Goal: Task Accomplishment & Management: Complete application form

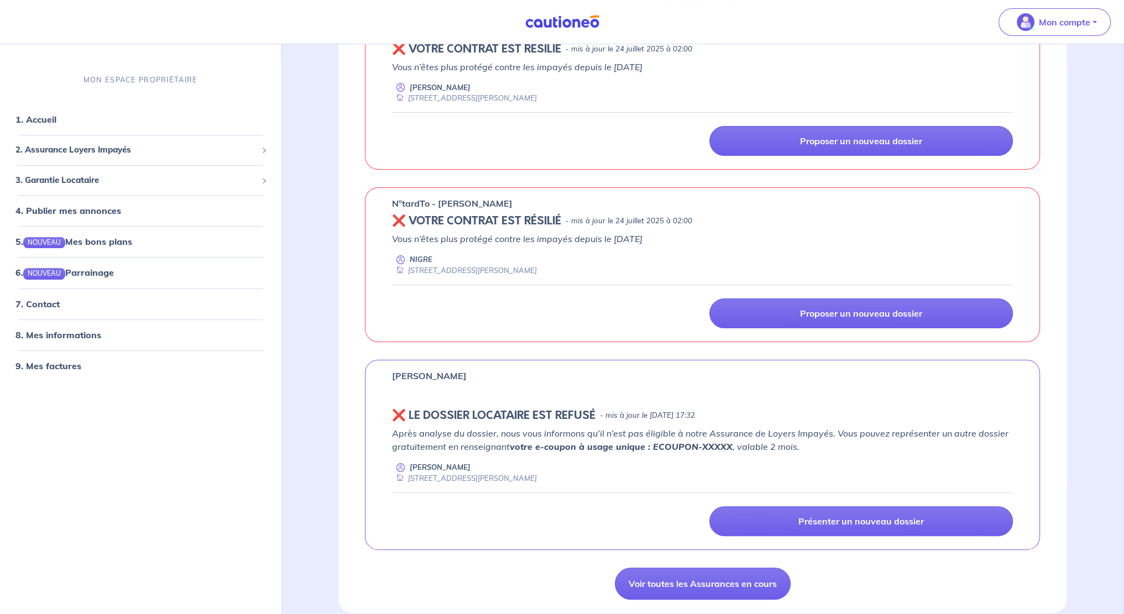
scroll to position [221, 0]
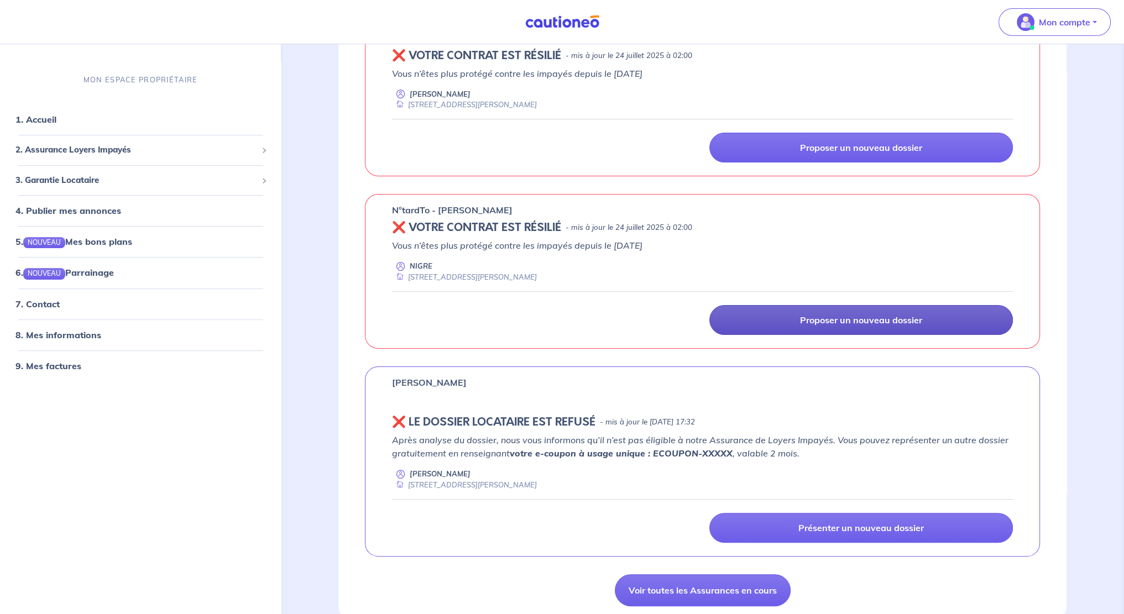
click at [880, 321] on p "Proposer un nouveau dossier" at bounding box center [861, 320] width 122 height 11
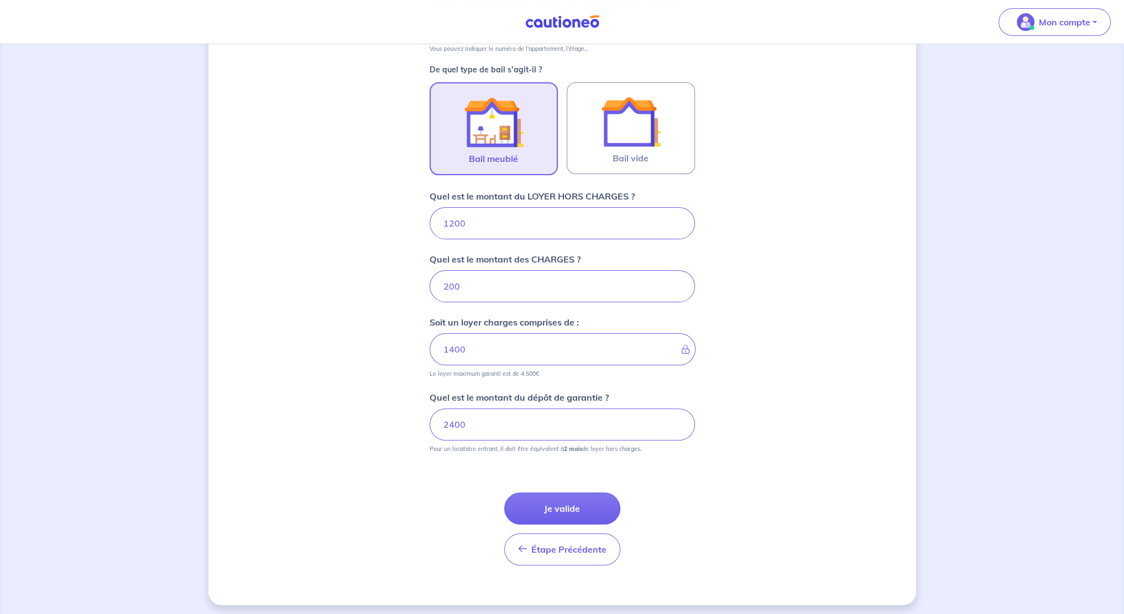
scroll to position [311, 0]
click at [399, 348] on div "Dites-nous en plus sur votre bien Où se situe votre bien en location ? [STREET_…" at bounding box center [562, 174] width 708 height 857
click at [682, 346] on icon at bounding box center [682, 347] width 0 height 9
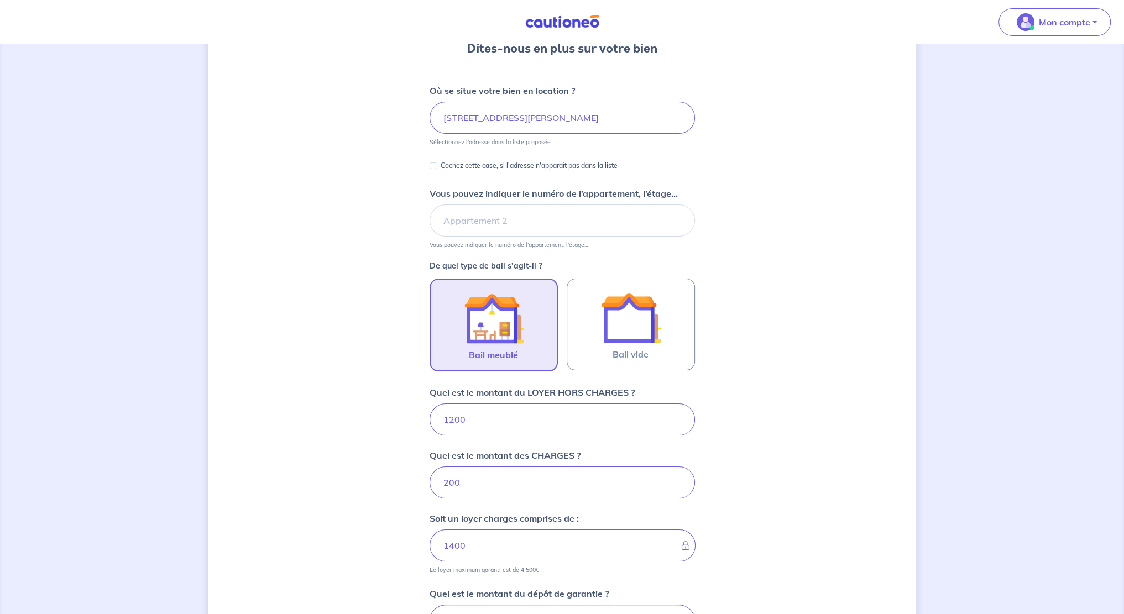
scroll to position [0, 0]
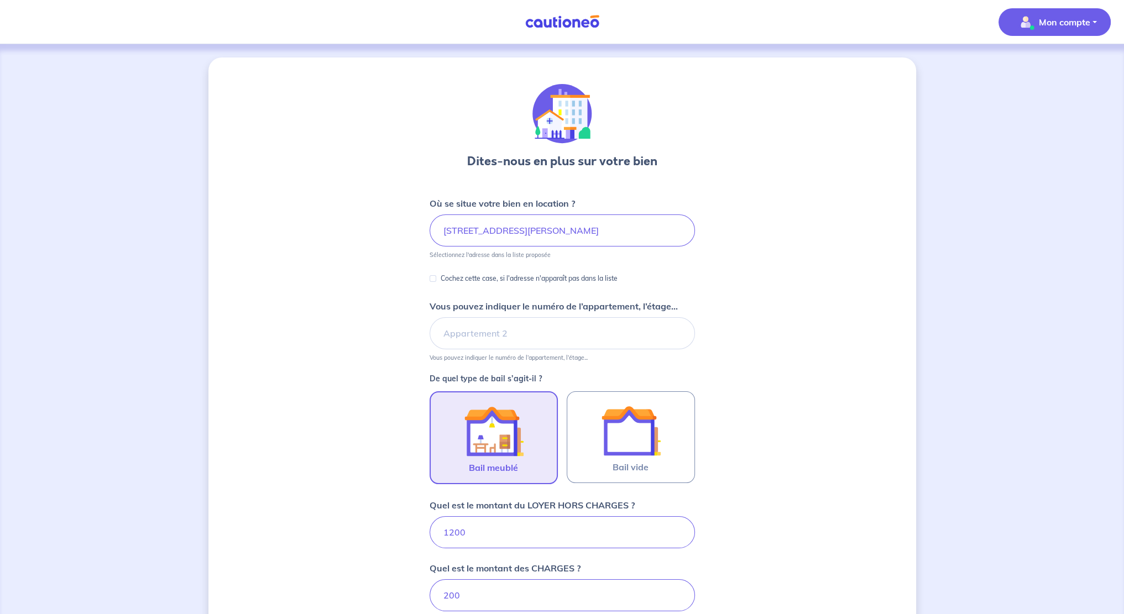
click at [1049, 27] on p "Mon compte" at bounding box center [1064, 21] width 51 height 13
click at [746, 286] on div "Dites-nous en plus sur votre bien Où se situe votre bien en location ? [STREET_…" at bounding box center [562, 486] width 708 height 857
click at [491, 466] on span "Bail meublé" at bounding box center [493, 467] width 49 height 13
click at [0, 0] on input "Bail meublé" at bounding box center [0, 0] width 0 height 0
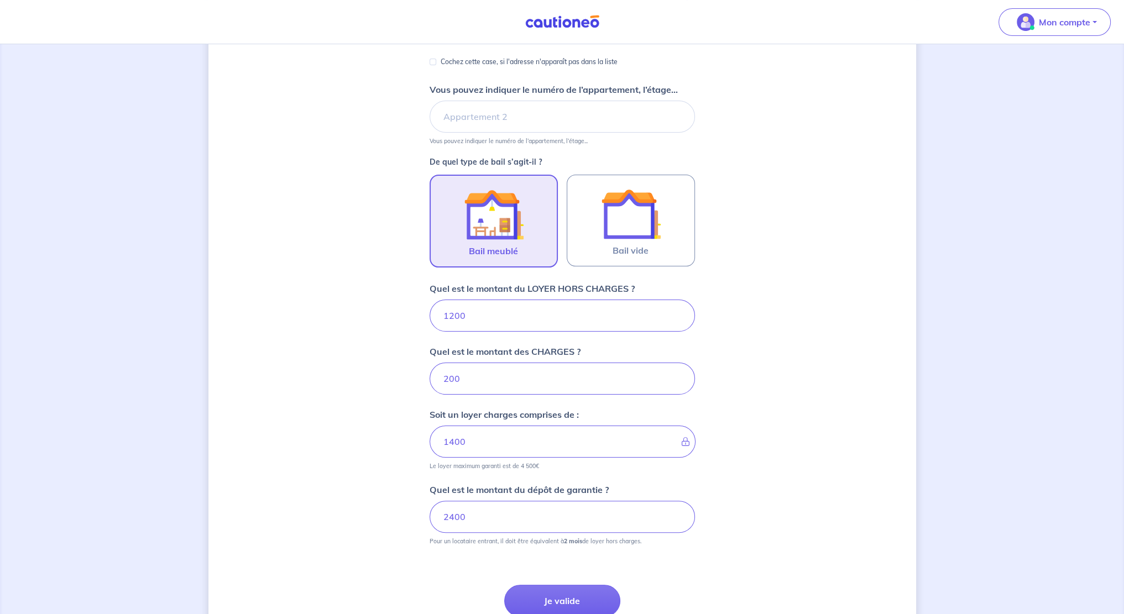
scroll to position [221, 0]
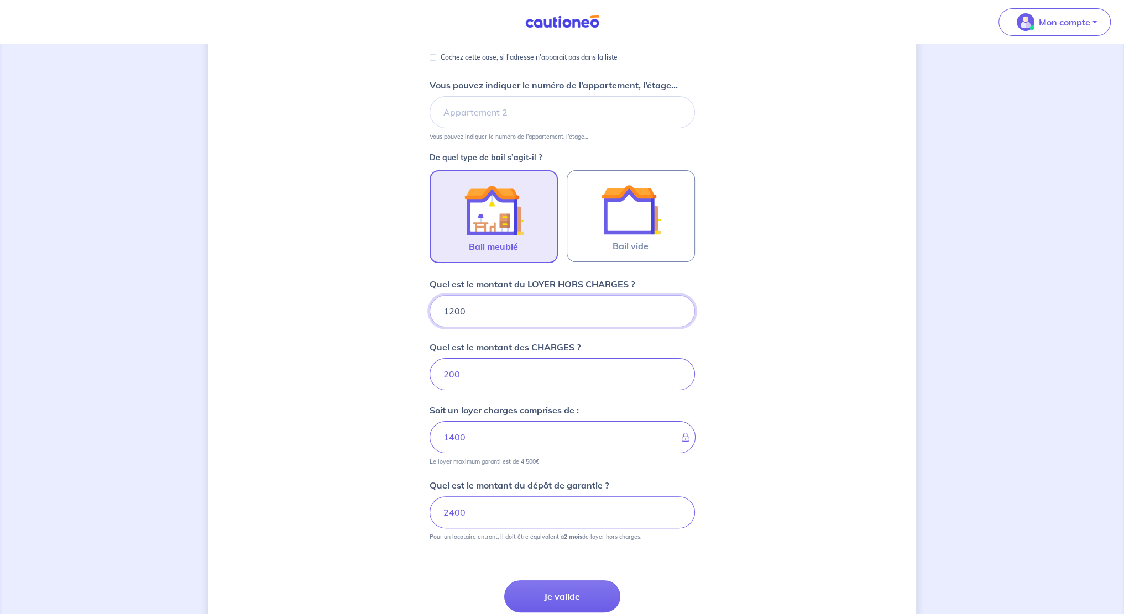
drag, startPoint x: 478, startPoint y: 319, endPoint x: 410, endPoint y: 306, distance: 68.8
click at [409, 306] on div "Dites-nous en plus sur votre bien Où se situe votre bien en location ? [STREET_…" at bounding box center [562, 264] width 708 height 857
type input "1"
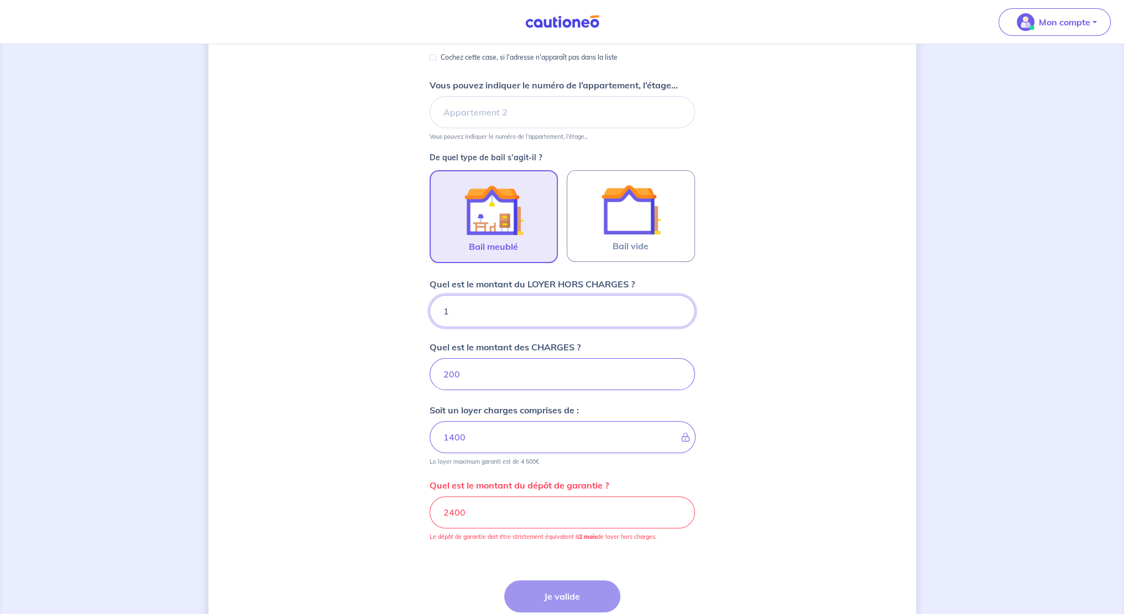
type input "201"
type input "122"
type input "322"
type input "1"
type input "212"
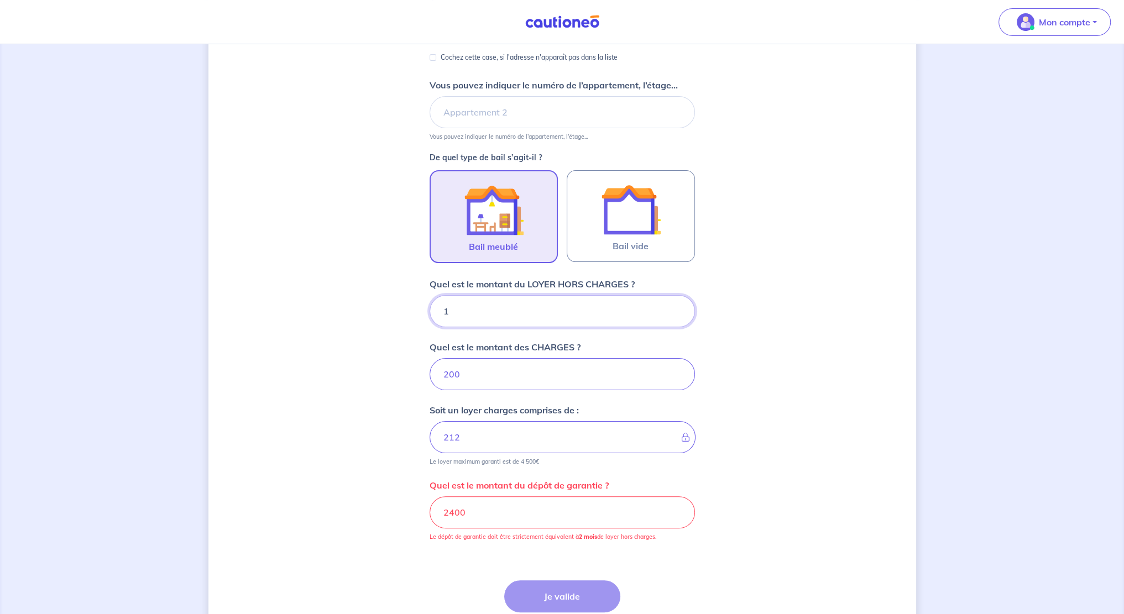
type input "12"
type input "212"
type input "13"
type input "201"
type input "1330"
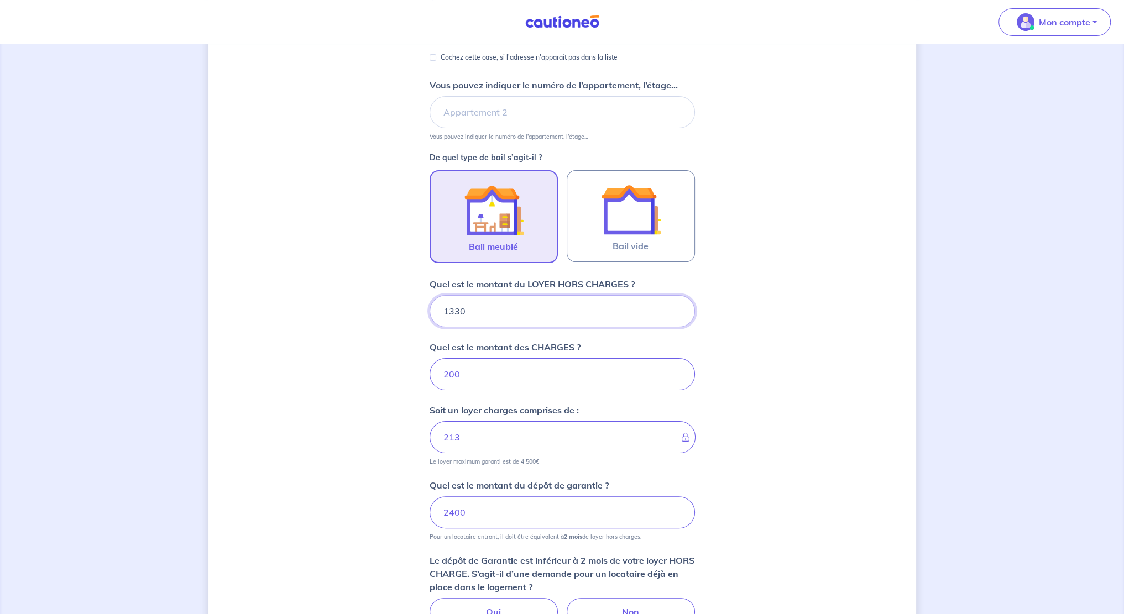
type input "333"
type input "1330"
type input "1530"
type input "10"
type input "1340"
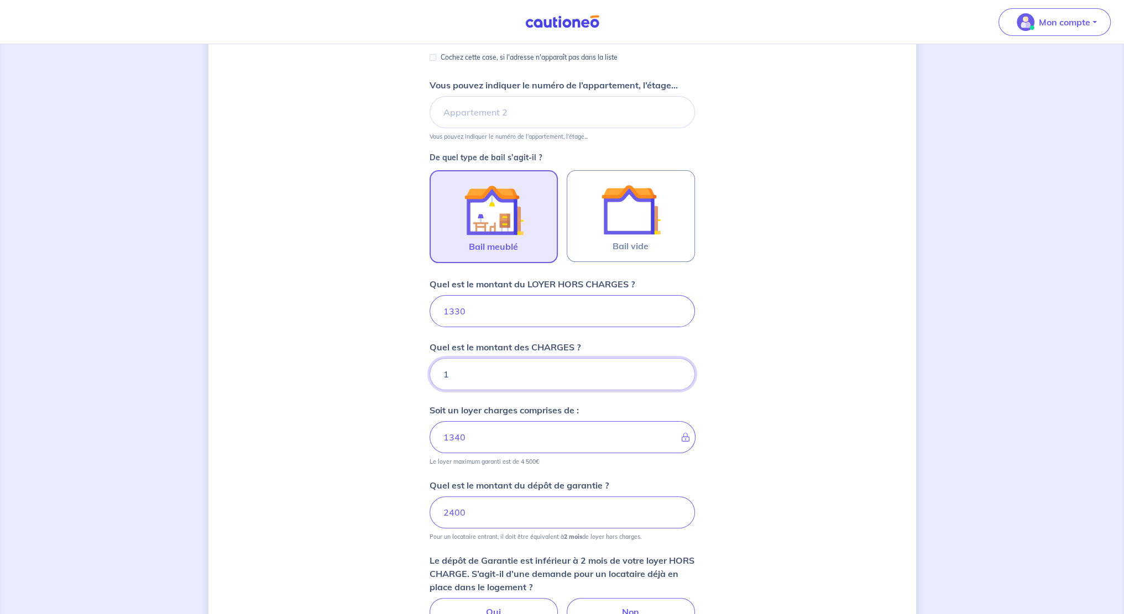
type input "15"
type input "1331"
type input "150"
type input "1345"
type input "150"
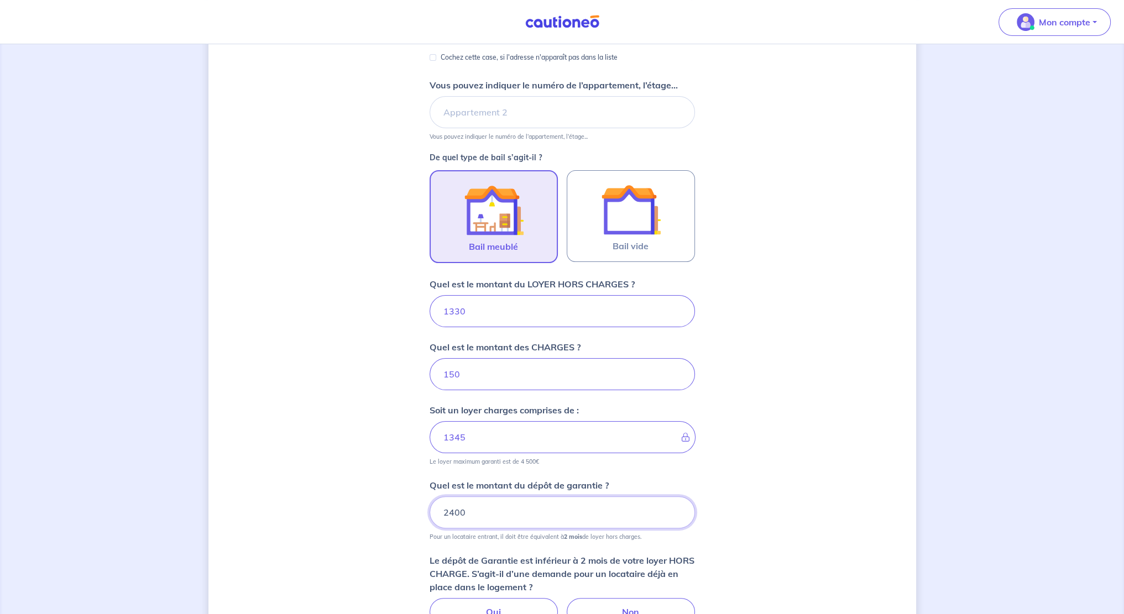
type input "1480"
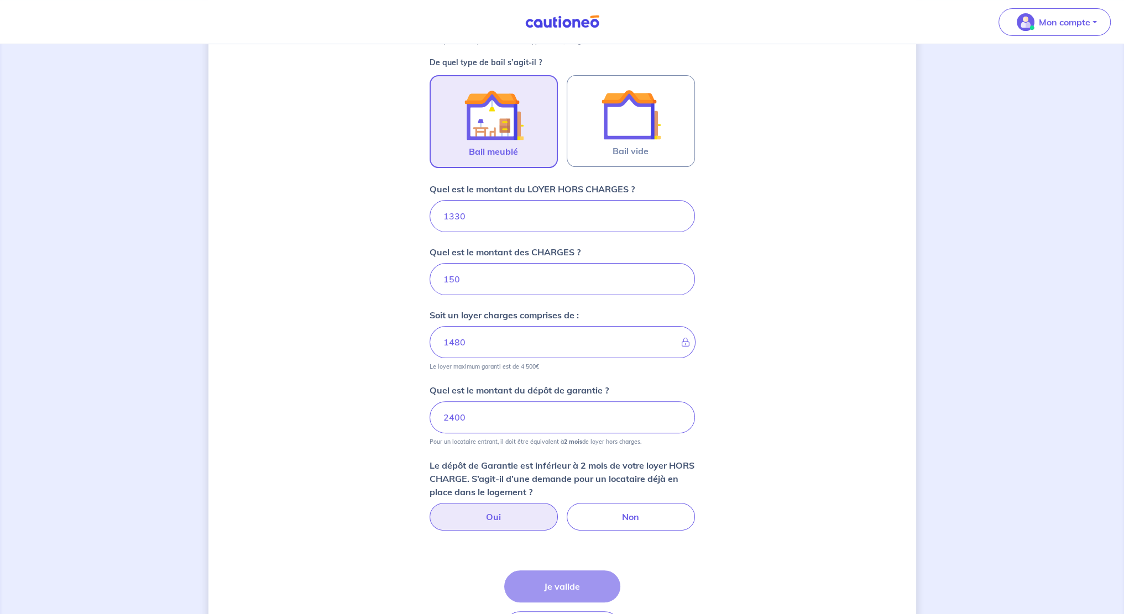
scroll to position [332, 0]
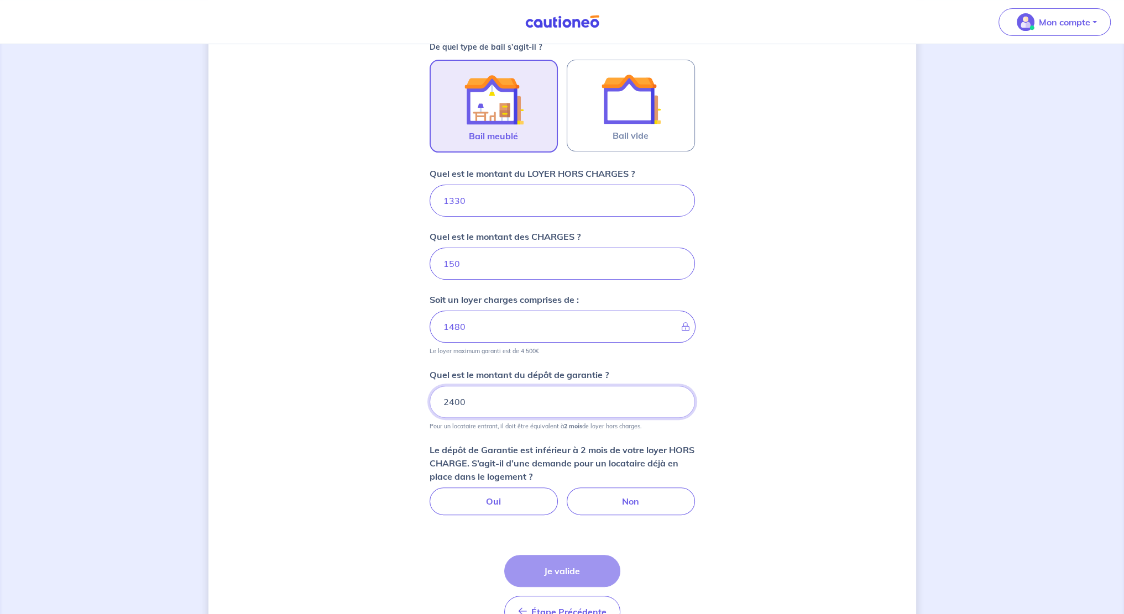
click at [473, 401] on input "2400" at bounding box center [562, 402] width 265 height 32
drag, startPoint x: 474, startPoint y: 401, endPoint x: 391, endPoint y: 396, distance: 83.1
click at [391, 396] on div "Dites-nous en plus sur votre bien Où se situe votre bien en location ? [STREET_…" at bounding box center [562, 197] width 708 height 942
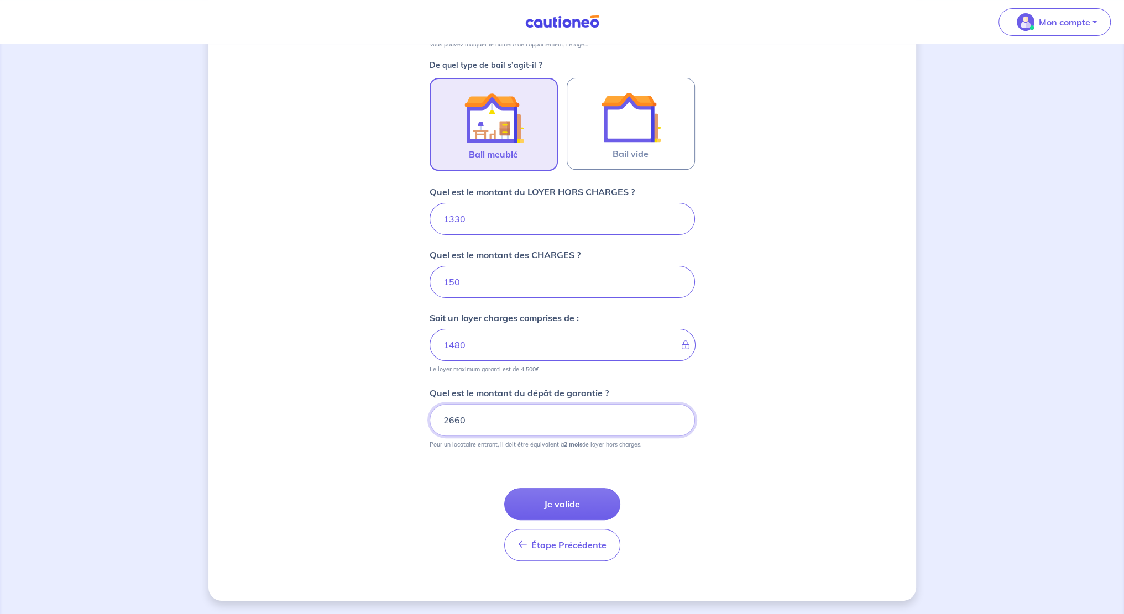
scroll to position [311, 0]
type input "2660"
click at [564, 506] on button "Je valide" at bounding box center [562, 506] width 116 height 32
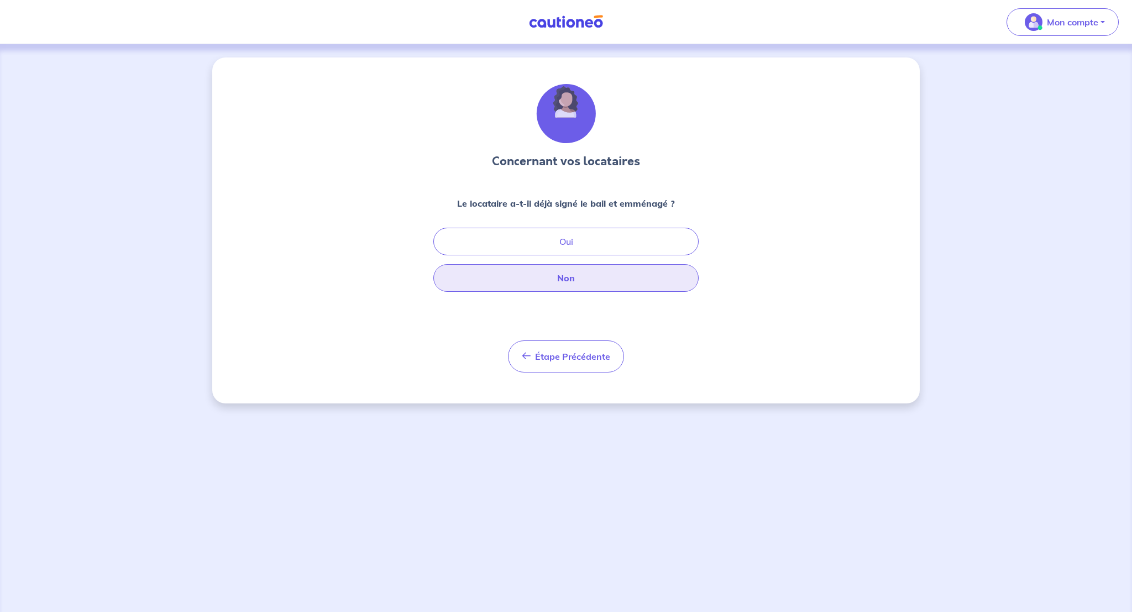
click at [575, 279] on button "Non" at bounding box center [566, 278] width 265 height 28
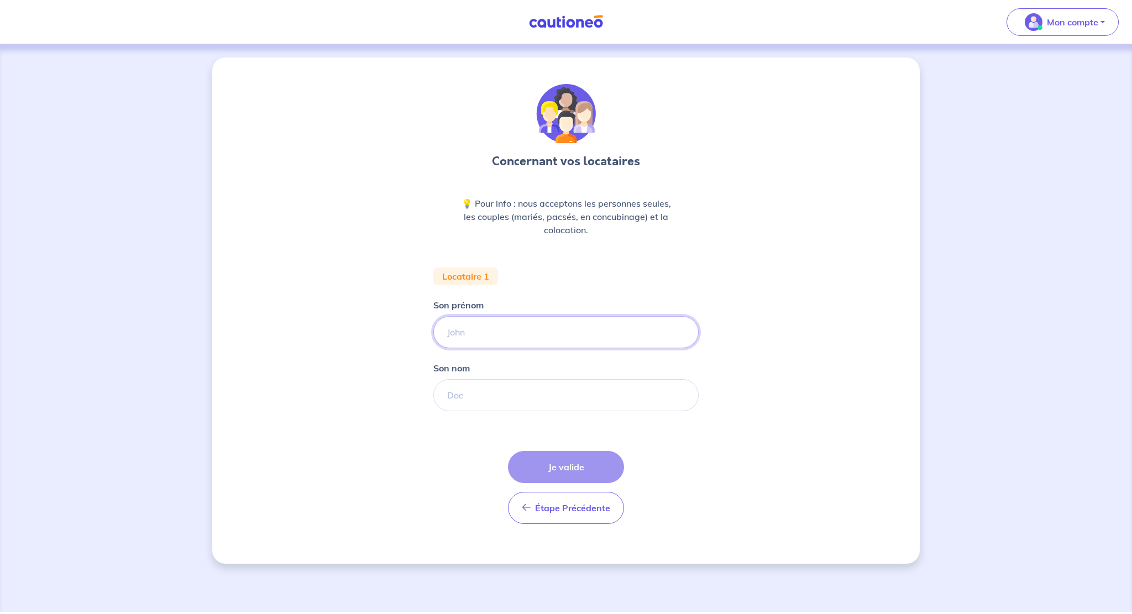
click at [465, 331] on input "Son prénom" at bounding box center [566, 332] width 265 height 32
type input "[PERSON_NAME]"
drag, startPoint x: 484, startPoint y: 359, endPoint x: 513, endPoint y: 342, distance: 33.5
click at [513, 343] on form "Locataire 1 Son prénom [PERSON_NAME] nom Étape Précédente Précédent Je valide J…" at bounding box center [566, 400] width 265 height 265
click at [469, 398] on input "Son nom" at bounding box center [566, 395] width 265 height 32
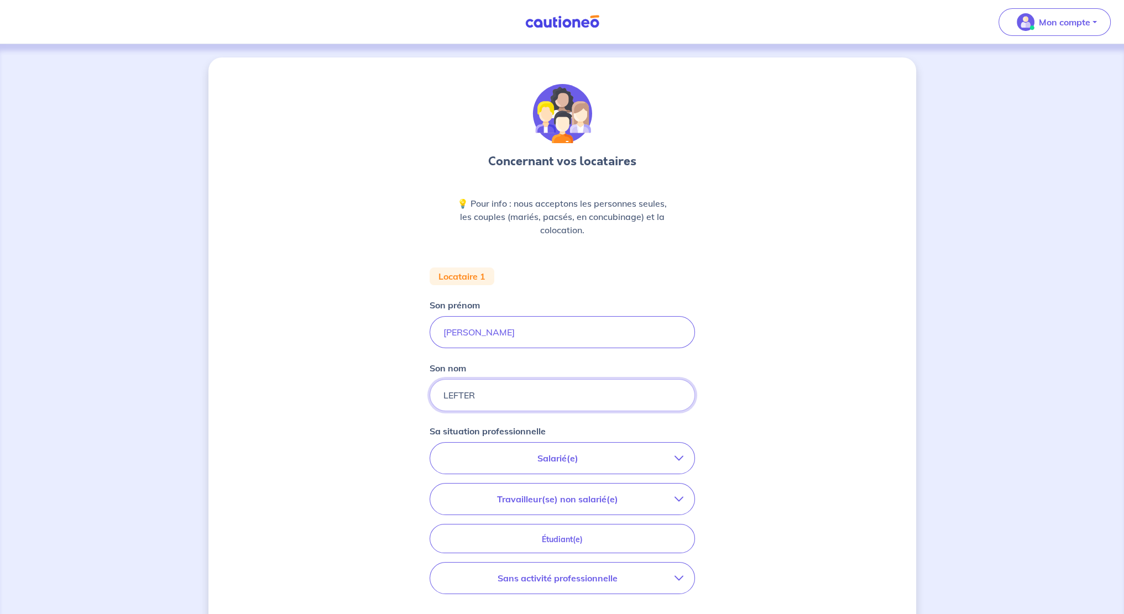
type input "LEFTER"
click at [566, 462] on p "Salarié(e)" at bounding box center [557, 458] width 233 height 13
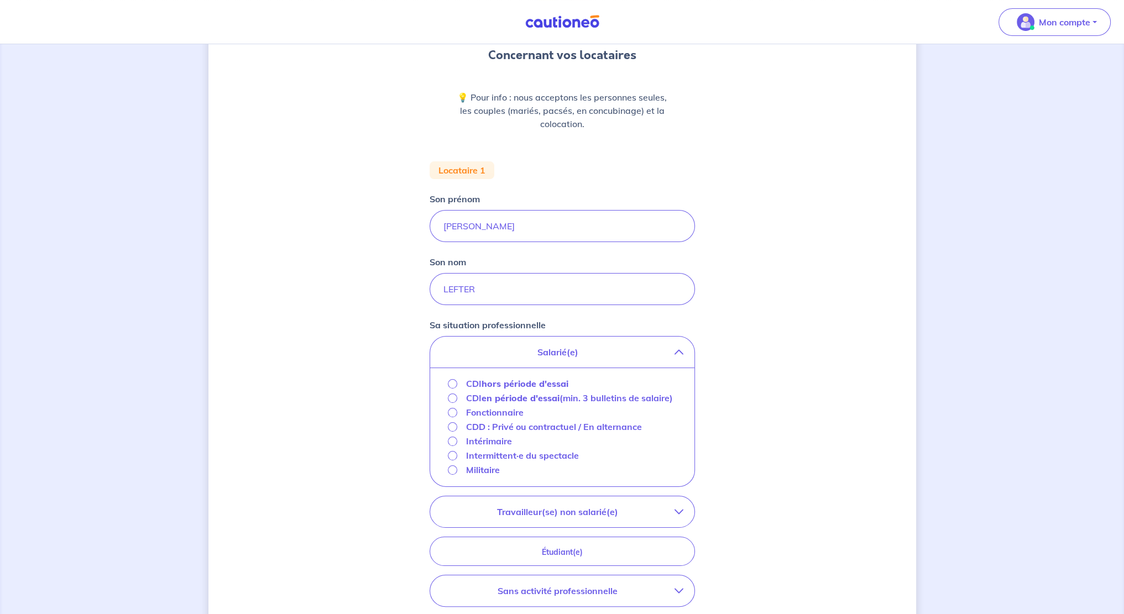
scroll to position [166, 0]
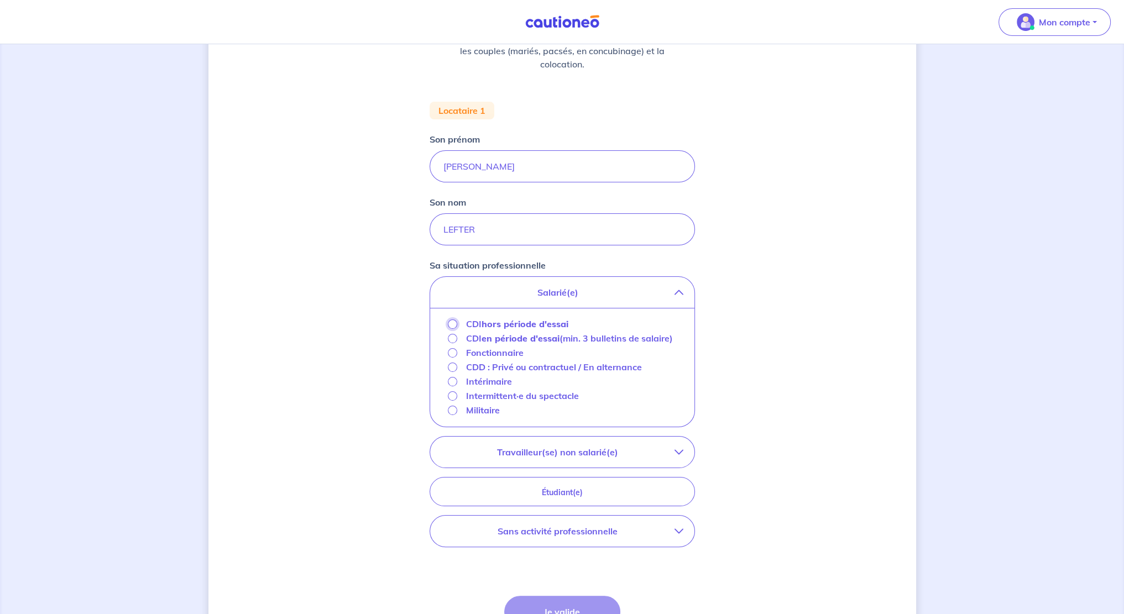
click at [452, 324] on input "CDI hors période d'essai" at bounding box center [452, 324] width 9 height 9
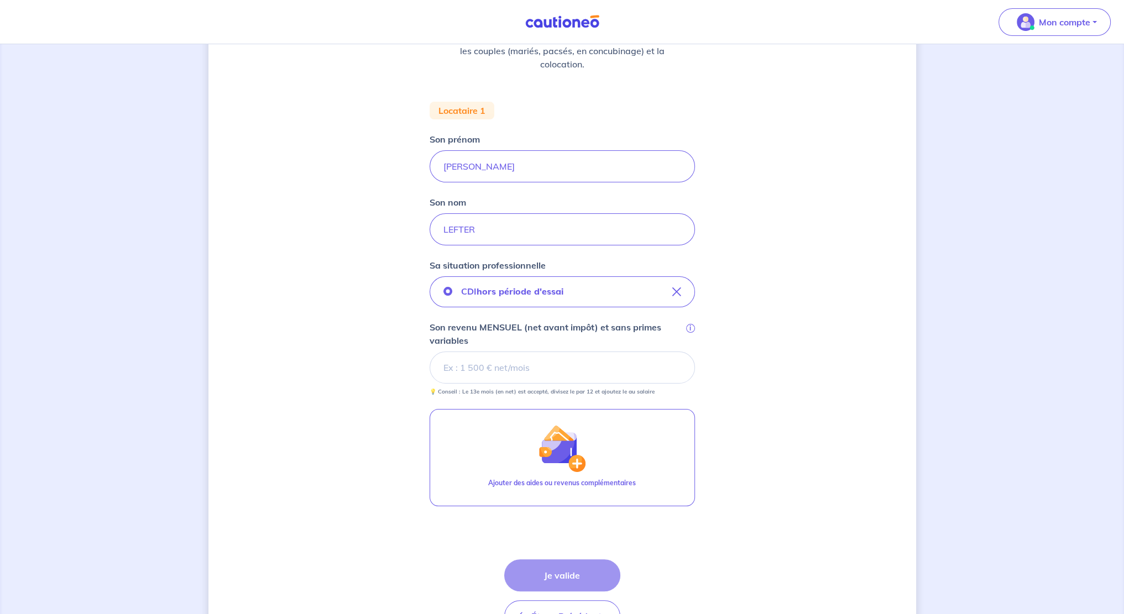
click at [483, 373] on input "Son revenu MENSUEL (net avant impôt) et sans primes variables i" at bounding box center [562, 368] width 265 height 32
click at [472, 368] on input "Son revenu MENSUEL (net avant impôt) et sans primes variables i" at bounding box center [562, 368] width 265 height 32
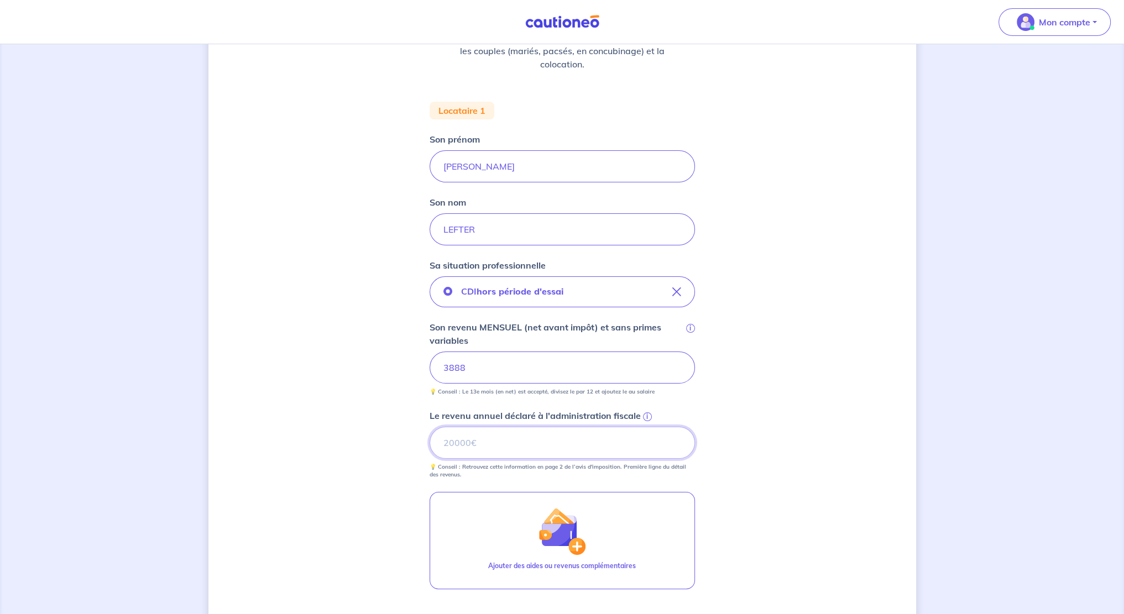
click at [477, 443] on input "Le revenu annuel déclaré à l'administration fiscale i" at bounding box center [562, 443] width 265 height 32
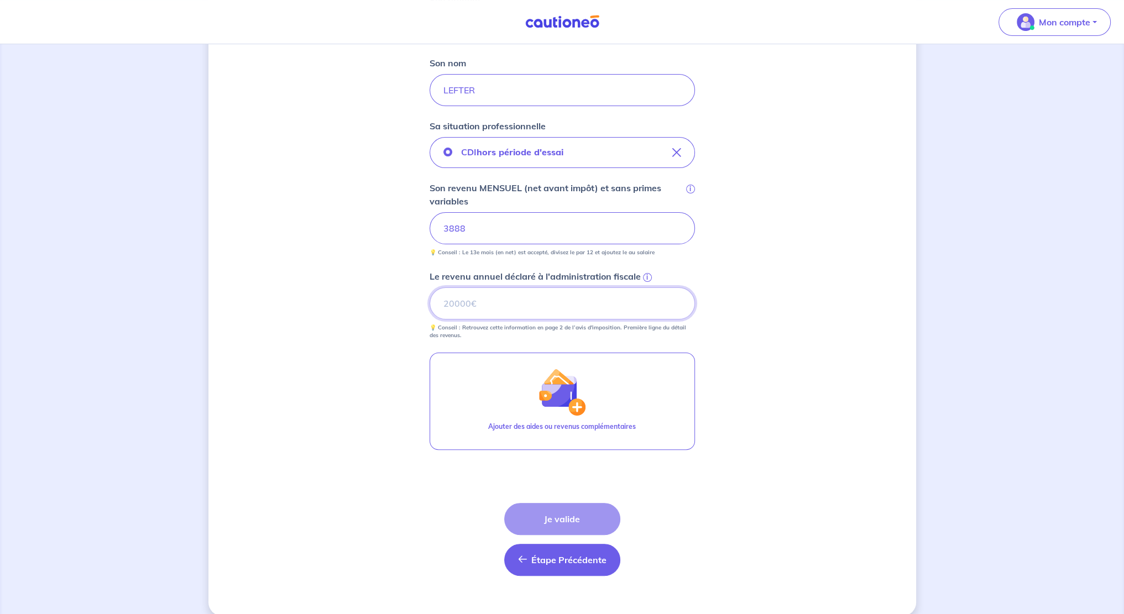
scroll to position [318, 0]
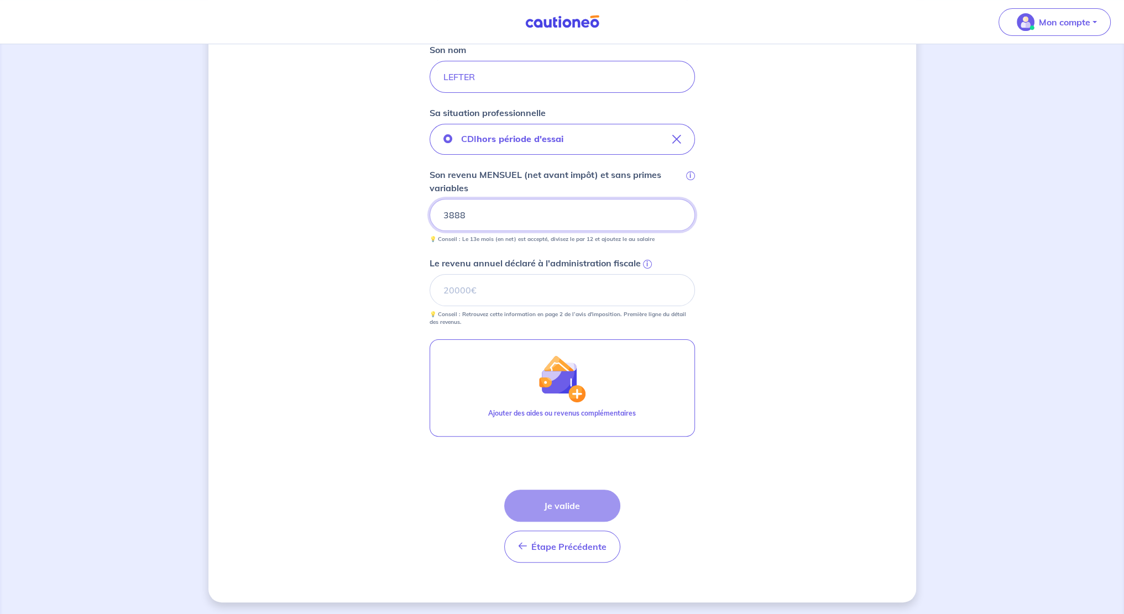
click at [462, 217] on input "3888" at bounding box center [562, 215] width 265 height 32
drag, startPoint x: 477, startPoint y: 220, endPoint x: 411, endPoint y: 215, distance: 66.0
click at [411, 215] on div "Concernant vos locataires 💡 Pour info : nous acceptons les personnes seules, le…" at bounding box center [562, 171] width 708 height 864
click at [497, 289] on input "Le revenu annuel déclaré à l'administration fiscale i" at bounding box center [562, 290] width 265 height 32
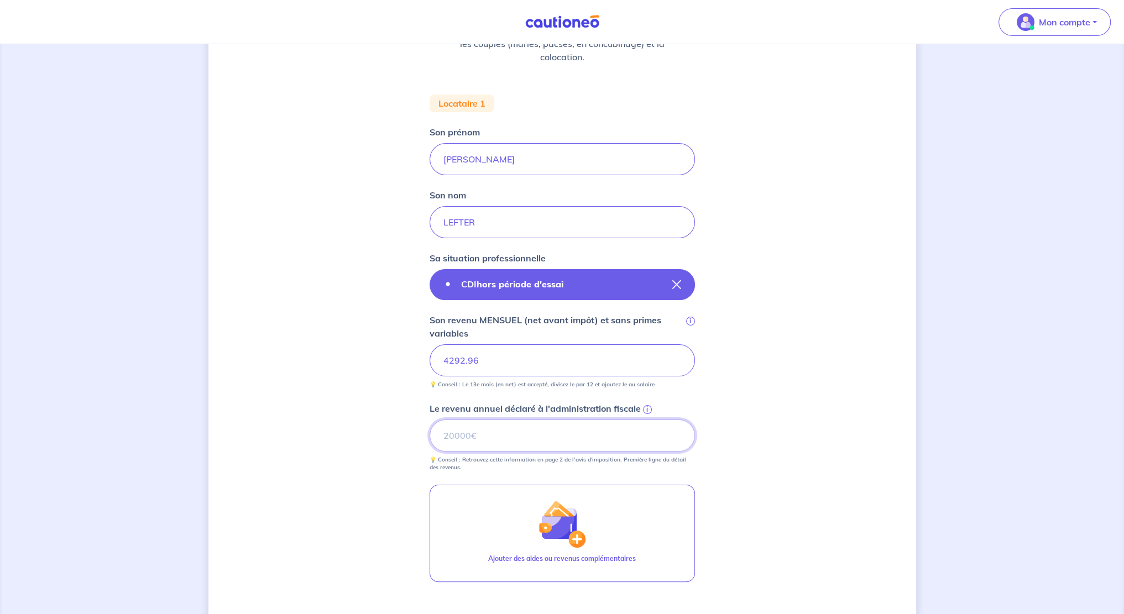
scroll to position [221, 0]
